Goal: Task Accomplishment & Management: Use online tool/utility

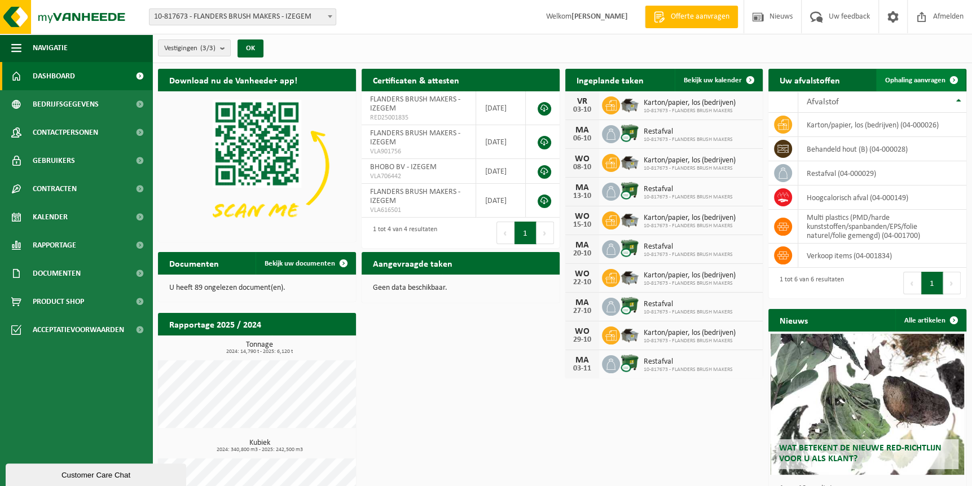
click at [930, 77] on span "Ophaling aanvragen" at bounding box center [915, 80] width 60 height 7
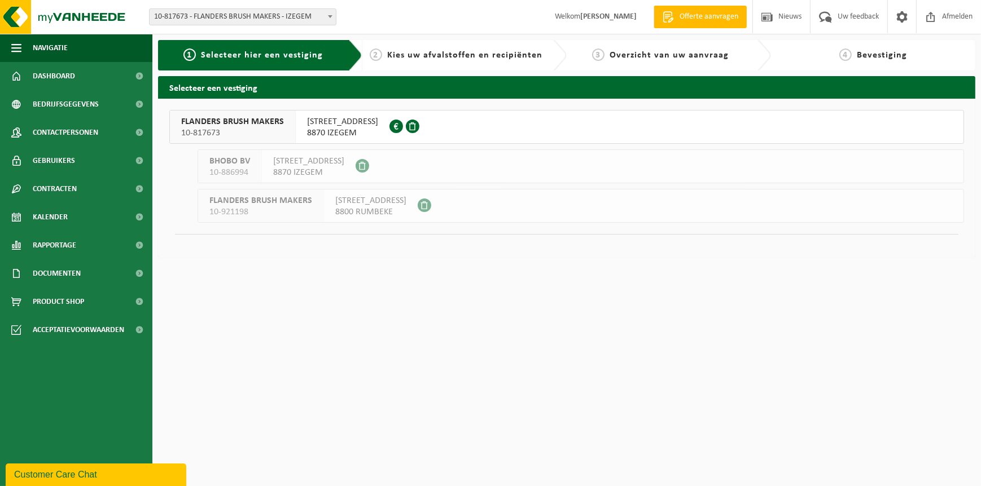
click at [266, 133] on span "10-817673" at bounding box center [232, 133] width 103 height 11
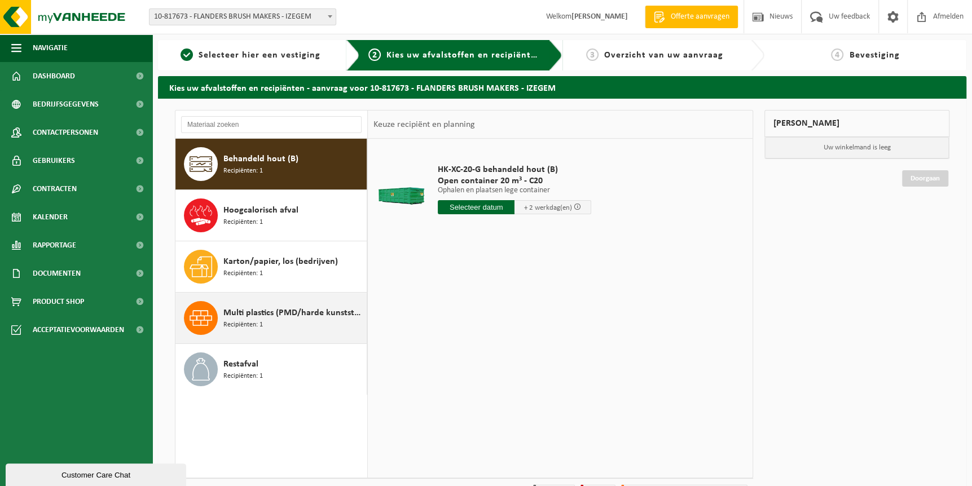
click at [246, 313] on span "Multi plastics (PMD/harde kunststoffen/spanbanden/EPS/folie naturel/folie gemen…" at bounding box center [293, 313] width 140 height 14
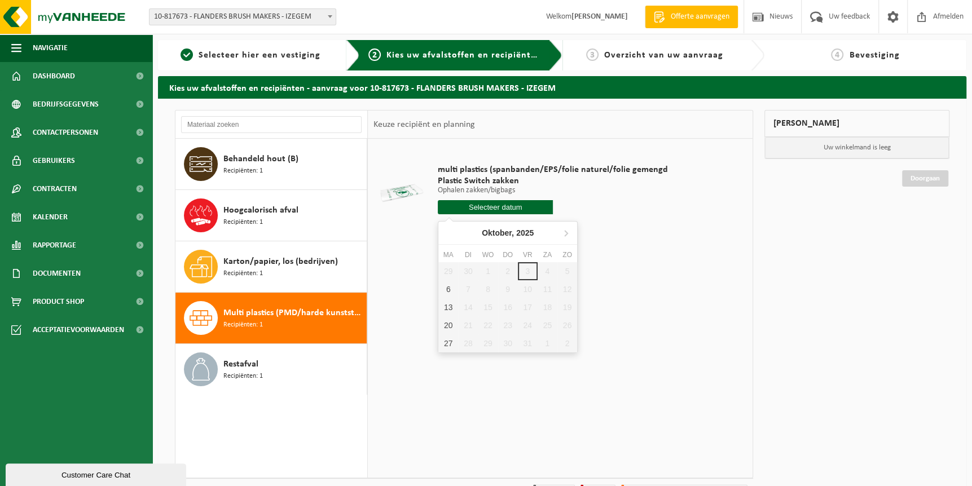
click at [488, 206] on input "text" at bounding box center [495, 207] width 115 height 14
click at [447, 303] on div "13" at bounding box center [448, 307] width 20 height 18
type input "Van [DATE]"
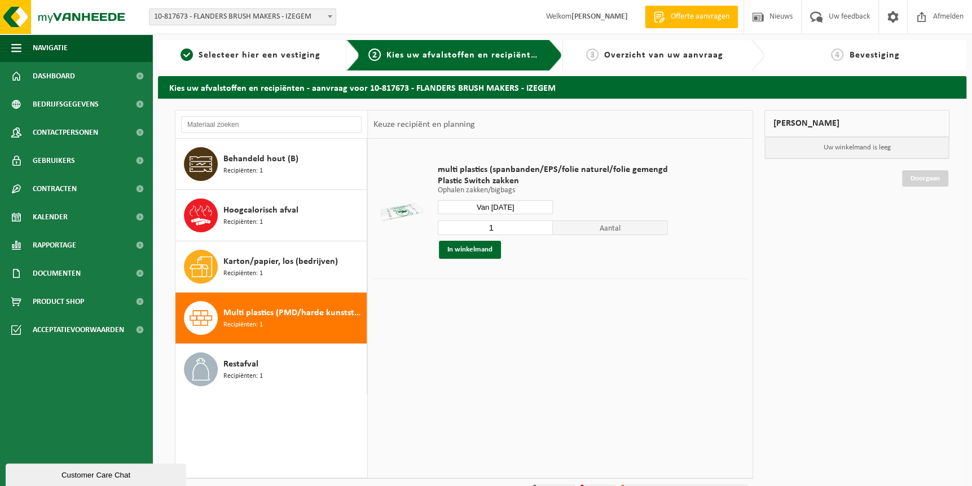
click at [518, 229] on input "1" at bounding box center [495, 228] width 115 height 15
type input "10"
click at [459, 250] on button "In winkelmand" at bounding box center [470, 250] width 62 height 18
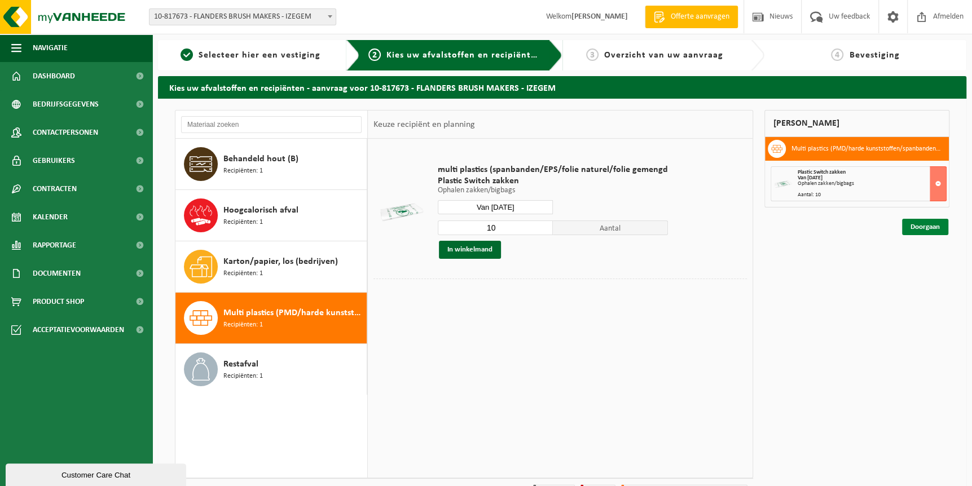
click at [934, 229] on link "Doorgaan" at bounding box center [925, 227] width 46 height 16
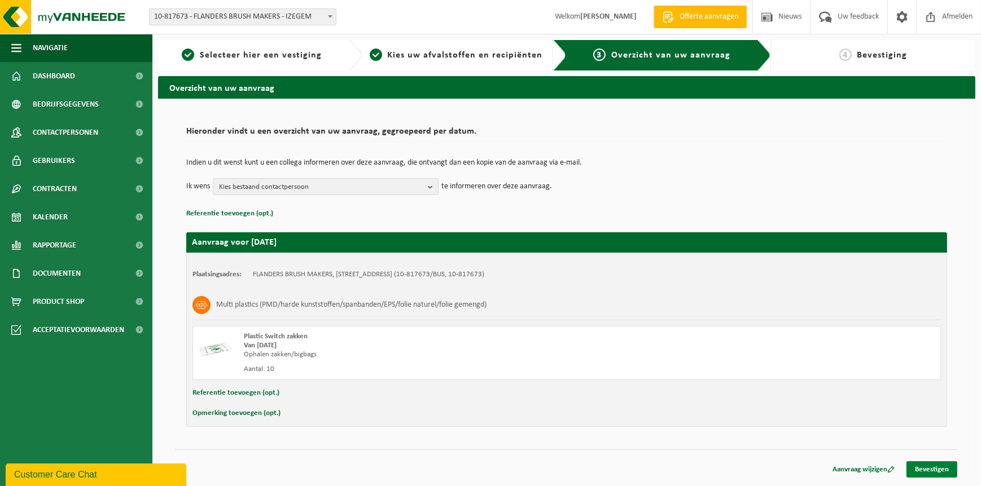
click at [943, 469] on link "Bevestigen" at bounding box center [931, 470] width 51 height 16
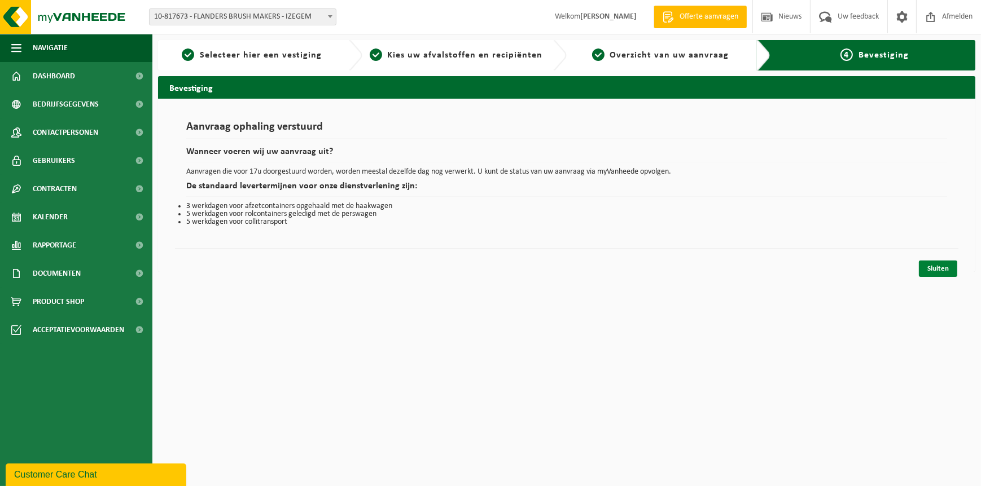
click at [946, 271] on link "Sluiten" at bounding box center [938, 269] width 38 height 16
